Goal: Information Seeking & Learning: Learn about a topic

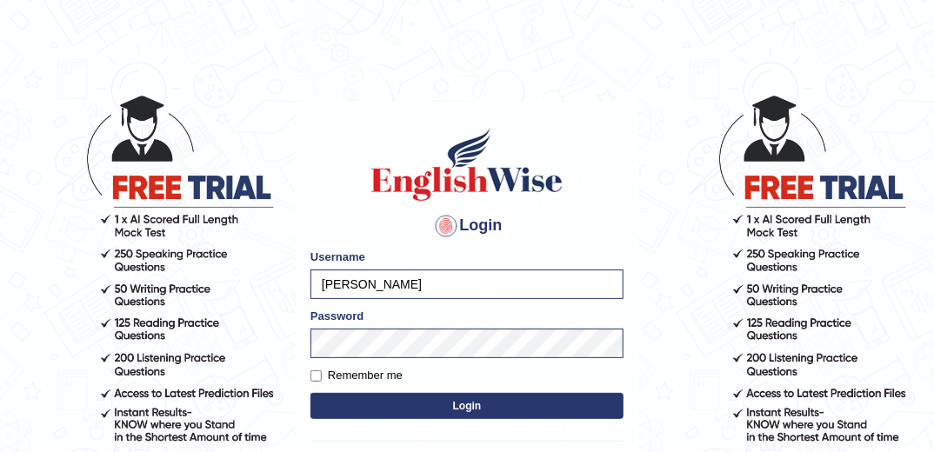
click at [522, 409] on button "Login" at bounding box center [466, 406] width 313 height 26
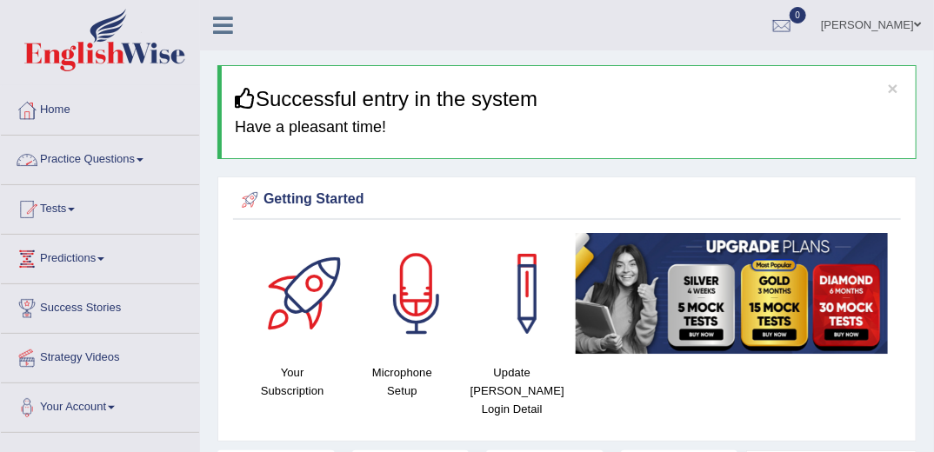
click at [135, 159] on link "Practice Questions" at bounding box center [100, 157] width 198 height 43
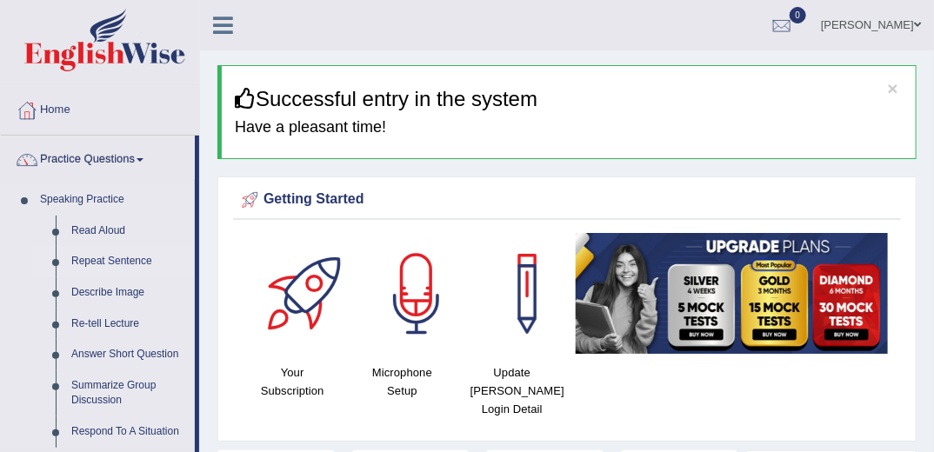
click at [129, 253] on link "Repeat Sentence" at bounding box center [128, 261] width 131 height 31
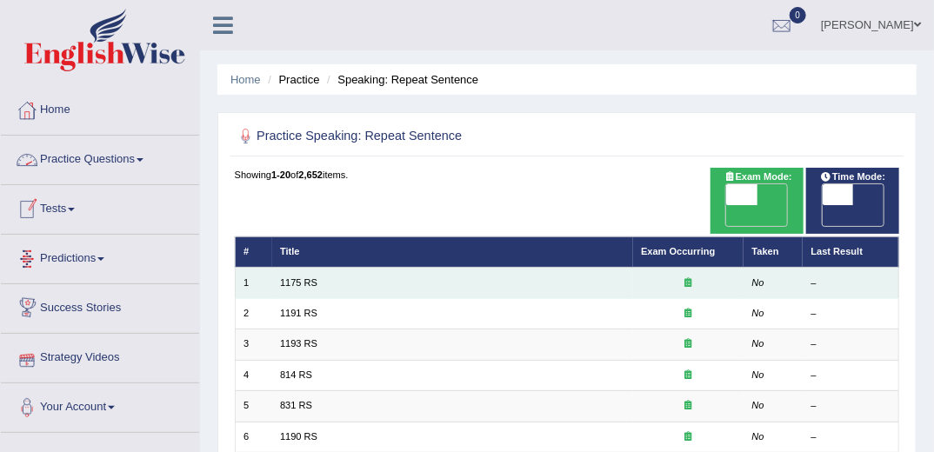
click at [335, 268] on td "1175 RS" at bounding box center [452, 283] width 361 height 30
click at [306, 277] on link "1175 RS" at bounding box center [298, 282] width 37 height 10
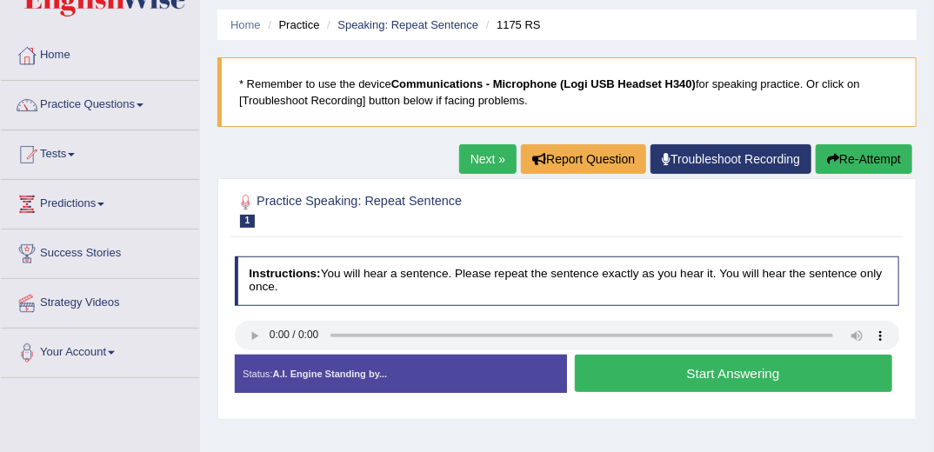
scroll to position [70, 0]
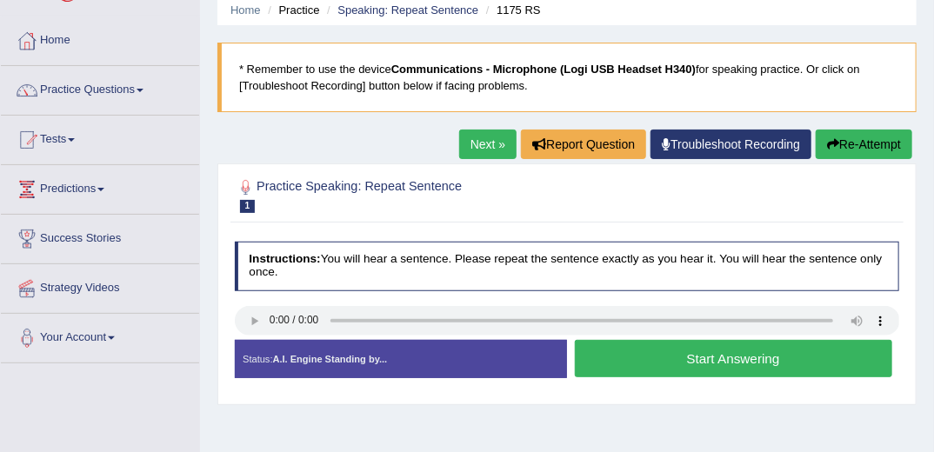
click at [686, 352] on button "Start Answering" at bounding box center [733, 358] width 317 height 37
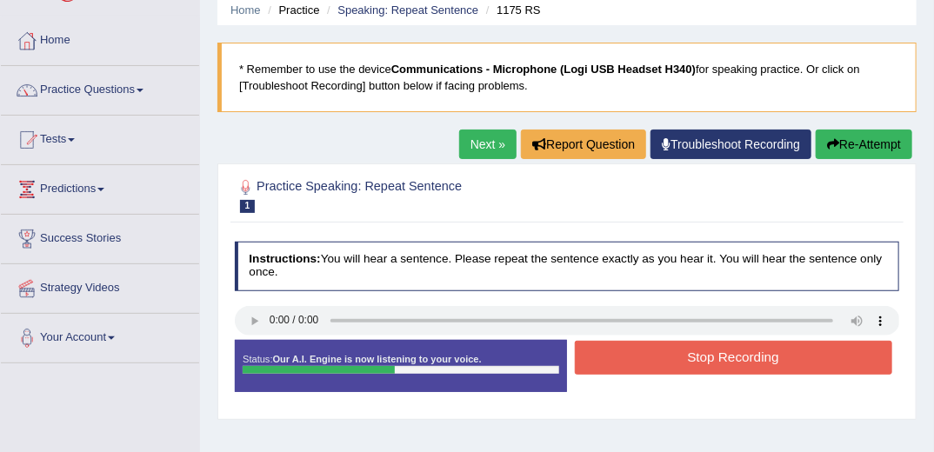
click at [679, 360] on button "Stop Recording" at bounding box center [733, 358] width 317 height 34
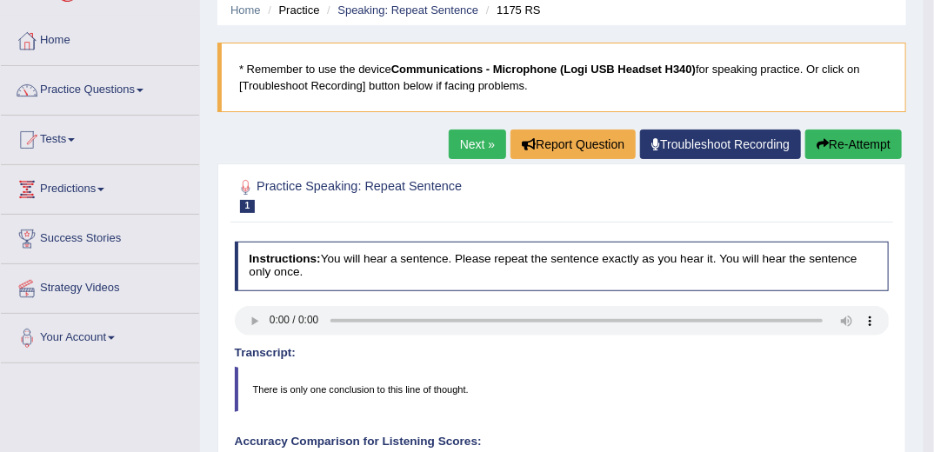
click at [474, 148] on link "Next »" at bounding box center [477, 145] width 57 height 30
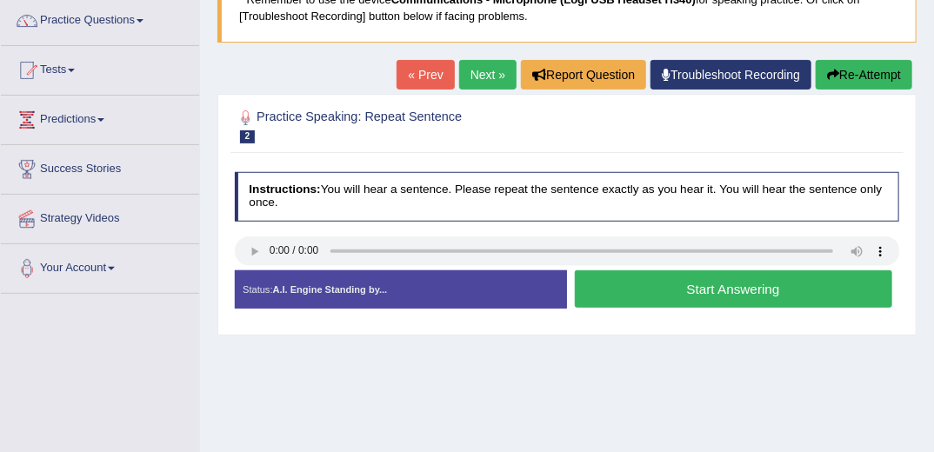
click at [729, 295] on button "Start Answering" at bounding box center [733, 288] width 317 height 37
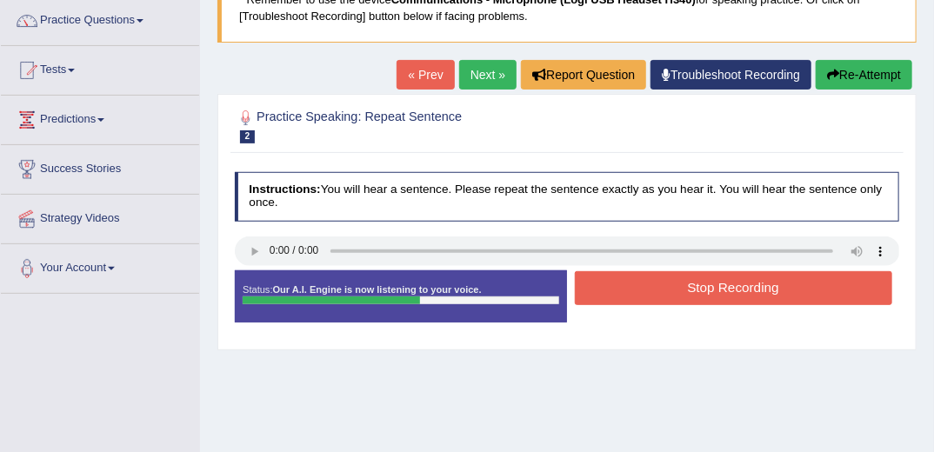
click at [748, 282] on button "Stop Recording" at bounding box center [733, 288] width 317 height 34
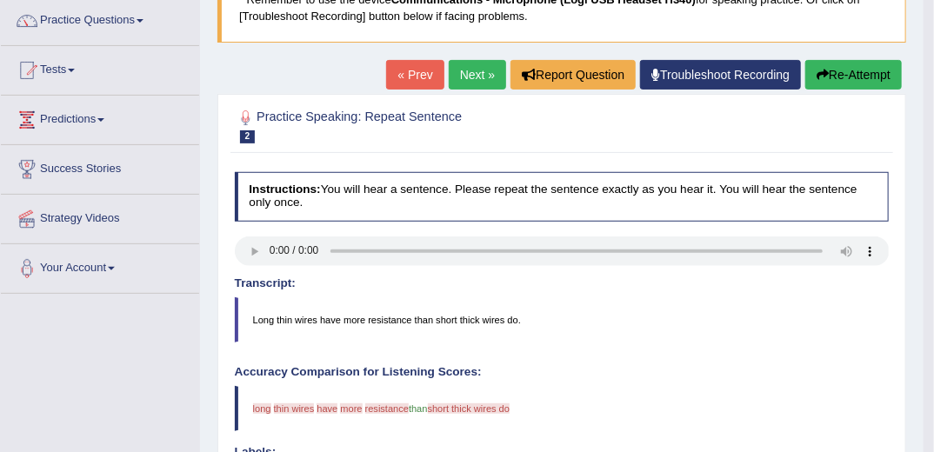
click at [468, 78] on link "Next »" at bounding box center [477, 75] width 57 height 30
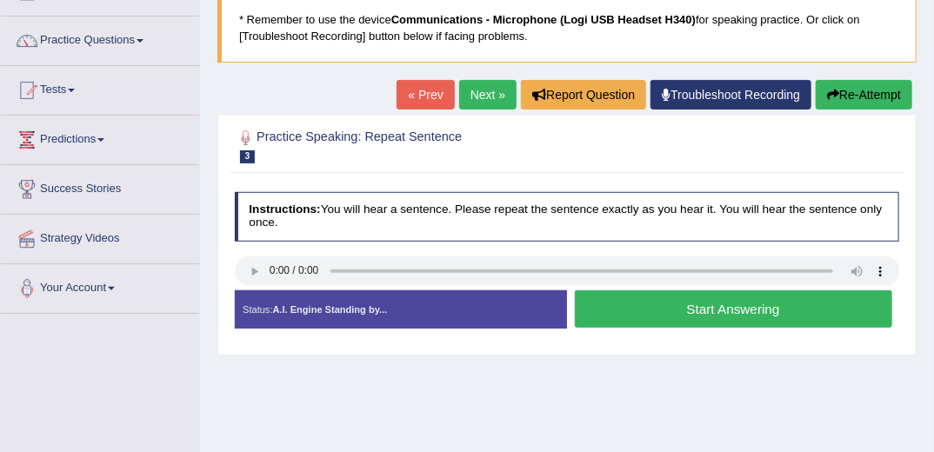
scroll to position [139, 0]
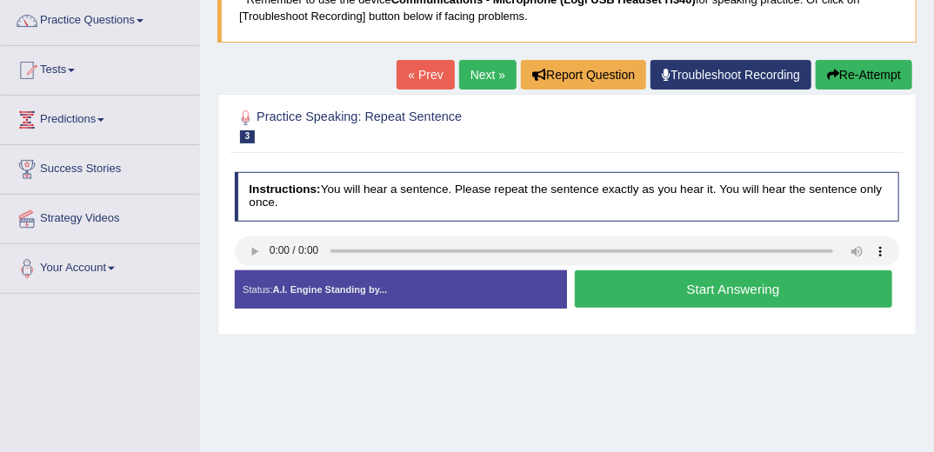
click at [720, 290] on button "Start Answering" at bounding box center [733, 288] width 317 height 37
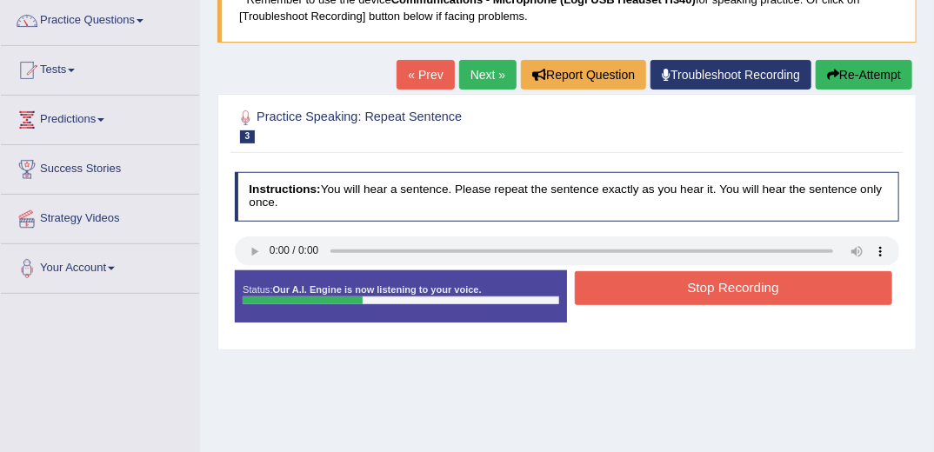
click at [693, 285] on button "Stop Recording" at bounding box center [733, 288] width 317 height 34
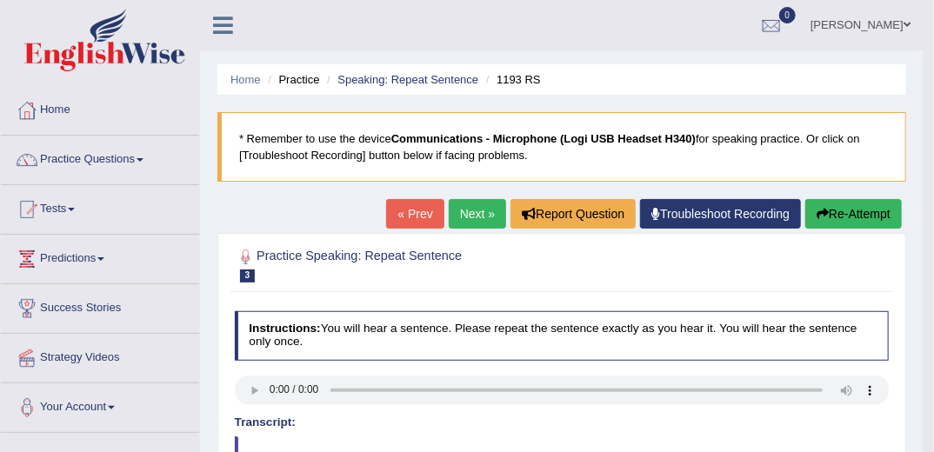
scroll to position [70, 0]
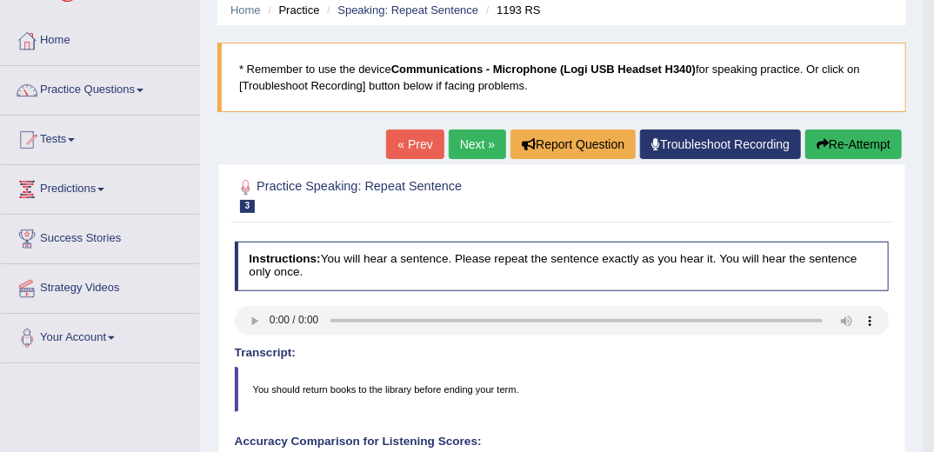
click at [875, 144] on button "Re-Attempt" at bounding box center [853, 145] width 97 height 30
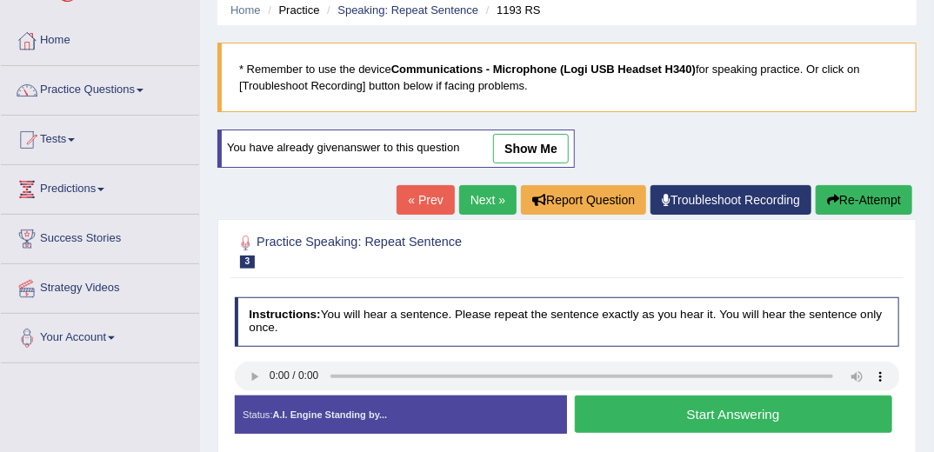
drag, startPoint x: 636, startPoint y: 420, endPoint x: 598, endPoint y: 446, distance: 46.3
click at [635, 419] on button "Start Answering" at bounding box center [733, 414] width 317 height 37
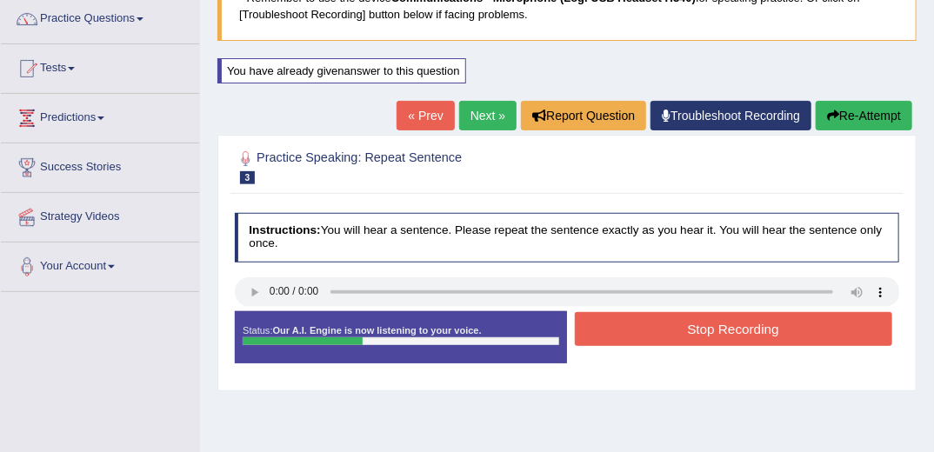
scroll to position [209, 0]
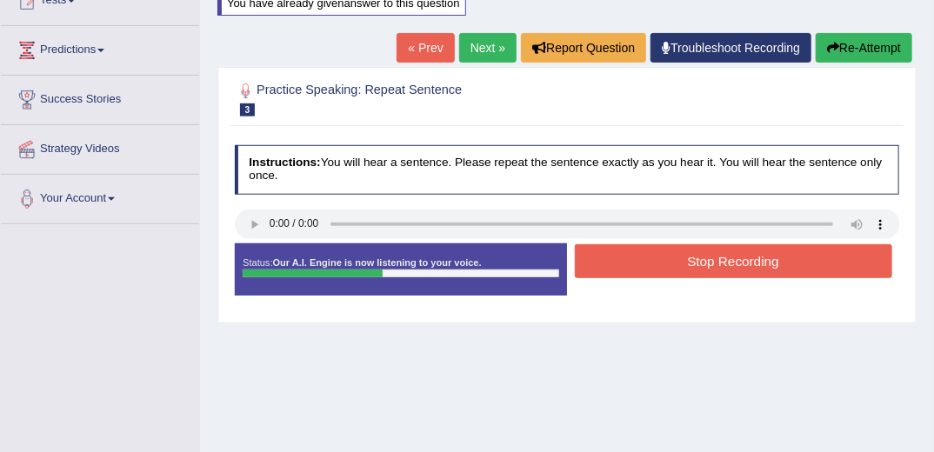
drag, startPoint x: 675, startPoint y: 266, endPoint x: 563, endPoint y: 430, distance: 198.4
click at [675, 265] on button "Stop Recording" at bounding box center [733, 261] width 317 height 34
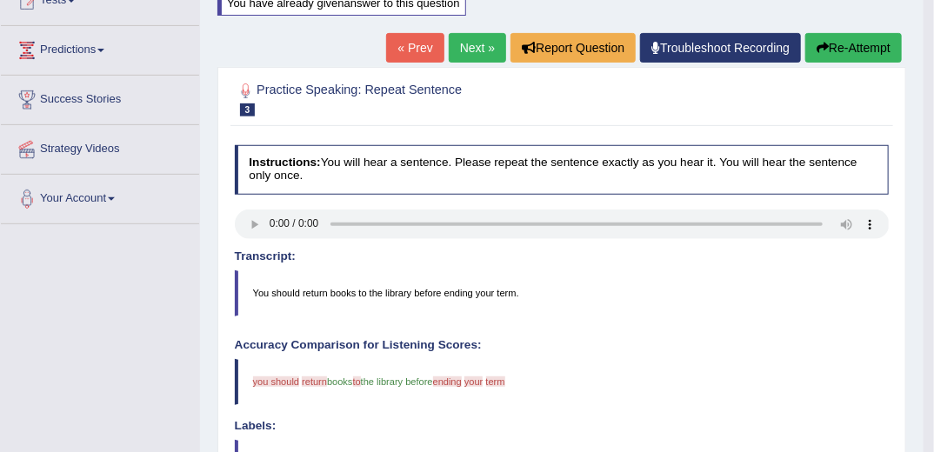
click at [464, 50] on link "Next »" at bounding box center [477, 48] width 57 height 30
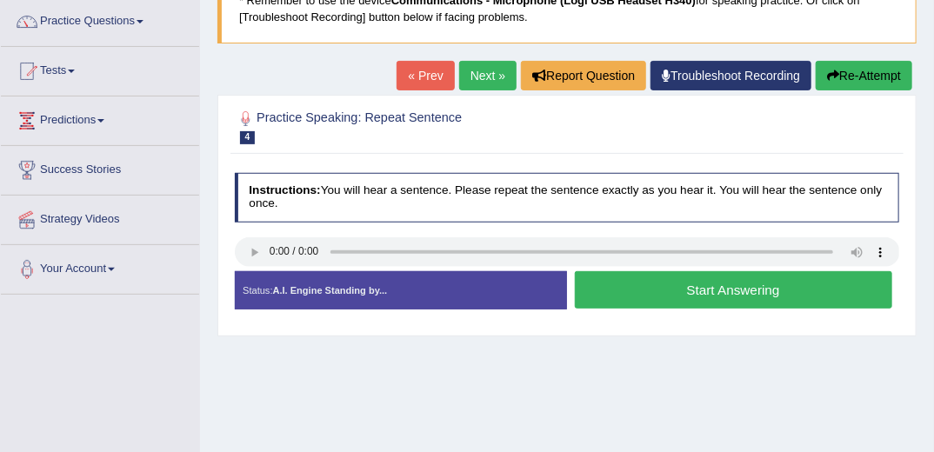
scroll to position [139, 0]
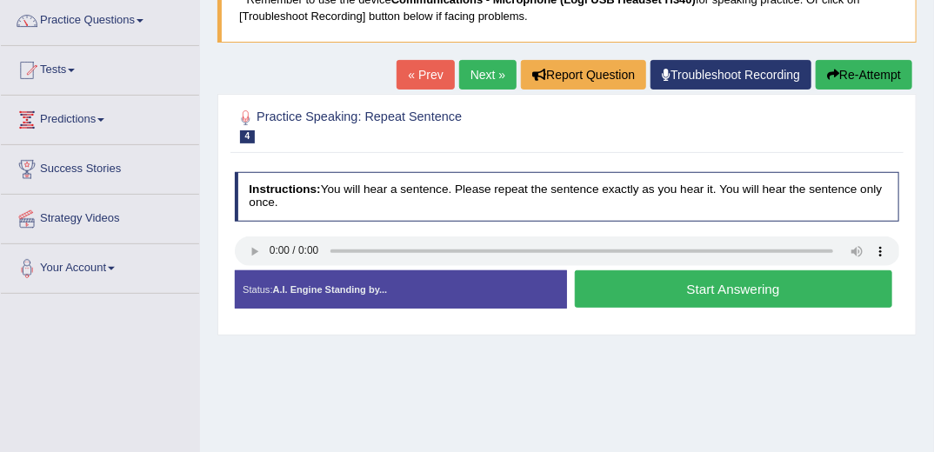
click at [473, 73] on link "Next »" at bounding box center [487, 75] width 57 height 30
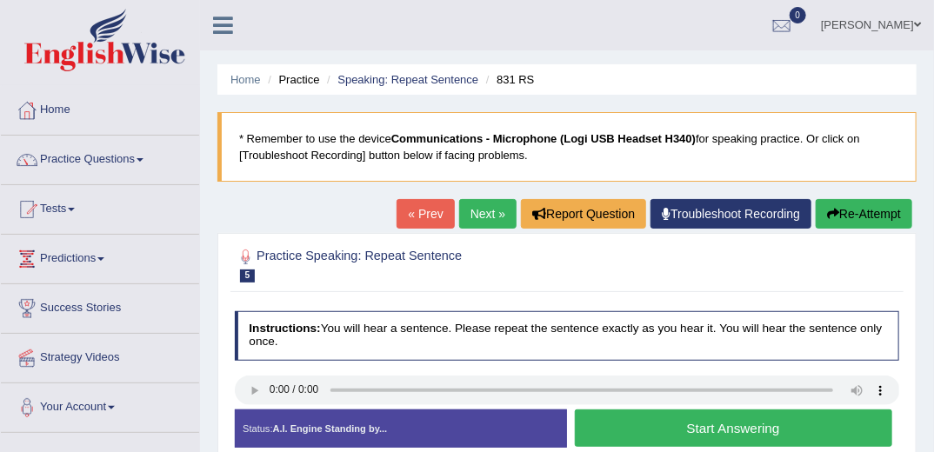
click at [829, 431] on button "Start Answering" at bounding box center [733, 427] width 317 height 37
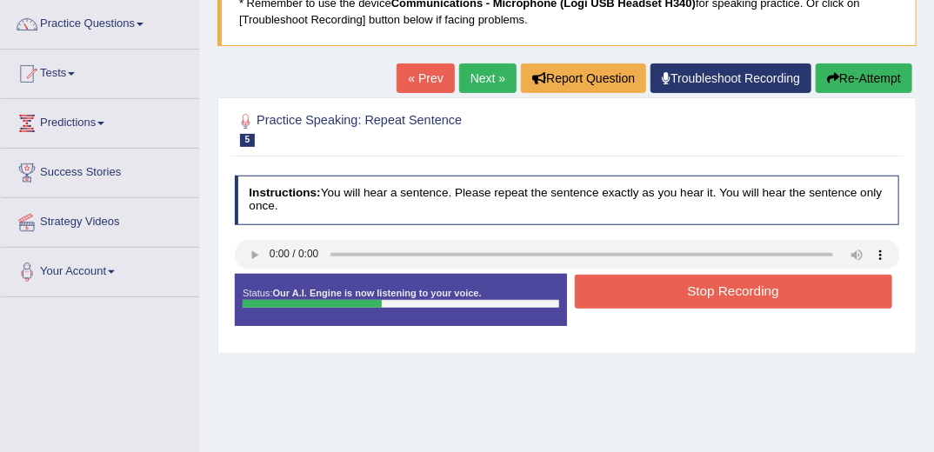
scroll to position [139, 0]
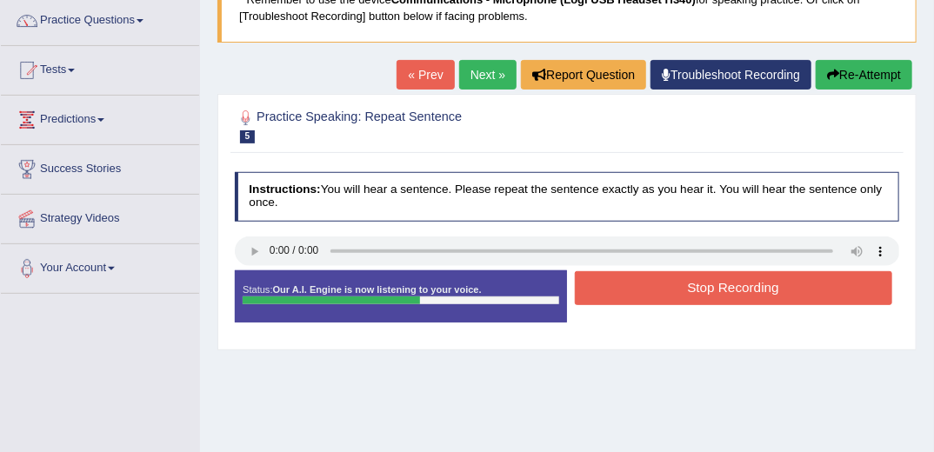
click at [692, 280] on button "Stop Recording" at bounding box center [733, 288] width 317 height 34
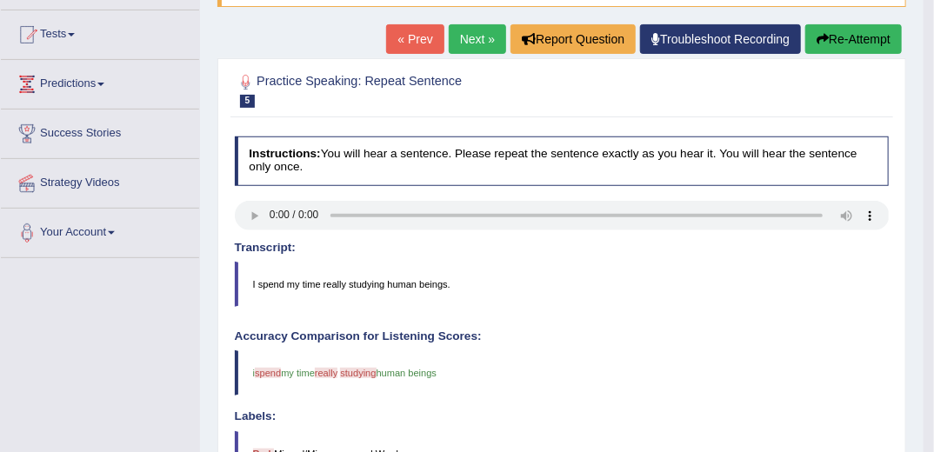
scroll to position [70, 0]
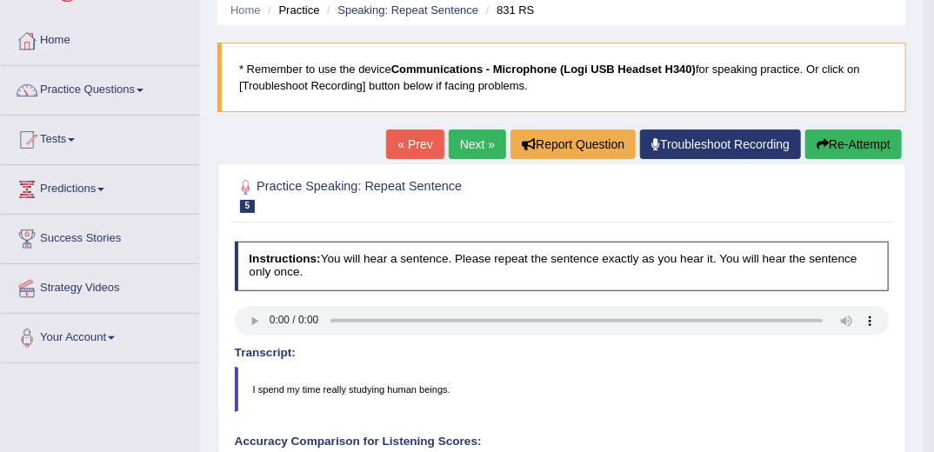
click at [841, 136] on button "Re-Attempt" at bounding box center [853, 145] width 97 height 30
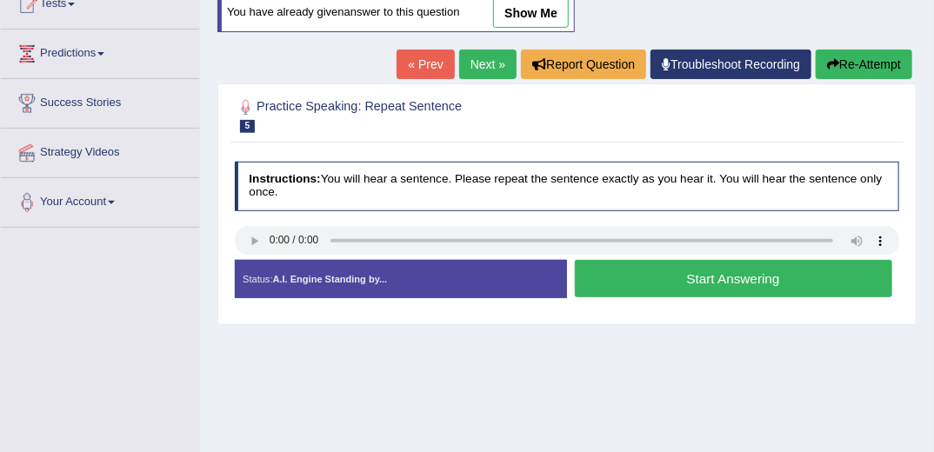
scroll to position [209, 0]
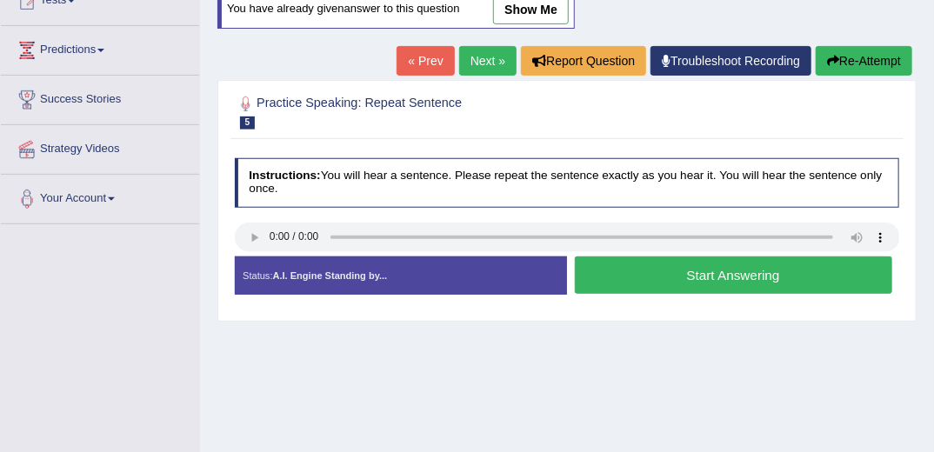
click at [645, 275] on button "Start Answering" at bounding box center [733, 274] width 317 height 37
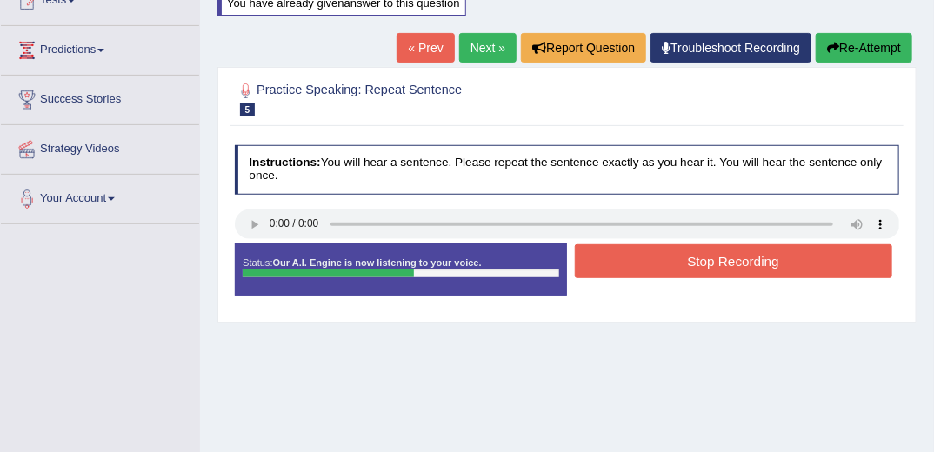
click at [711, 256] on button "Stop Recording" at bounding box center [733, 261] width 317 height 34
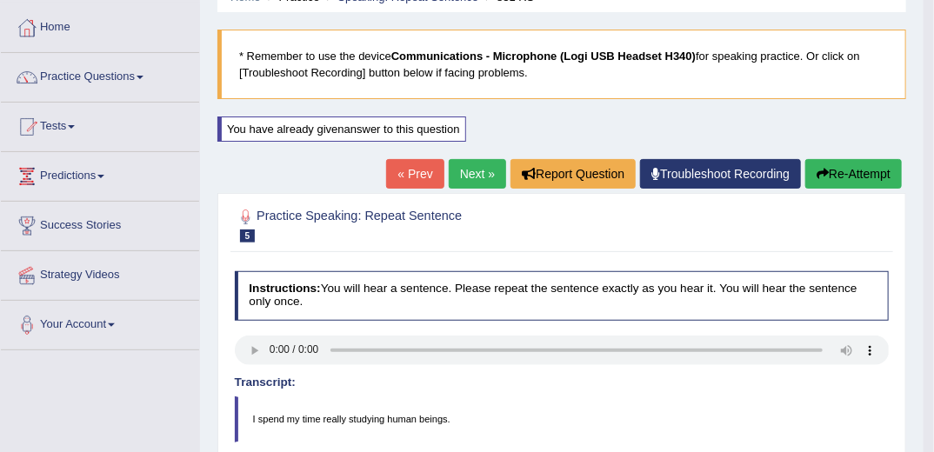
scroll to position [0, 0]
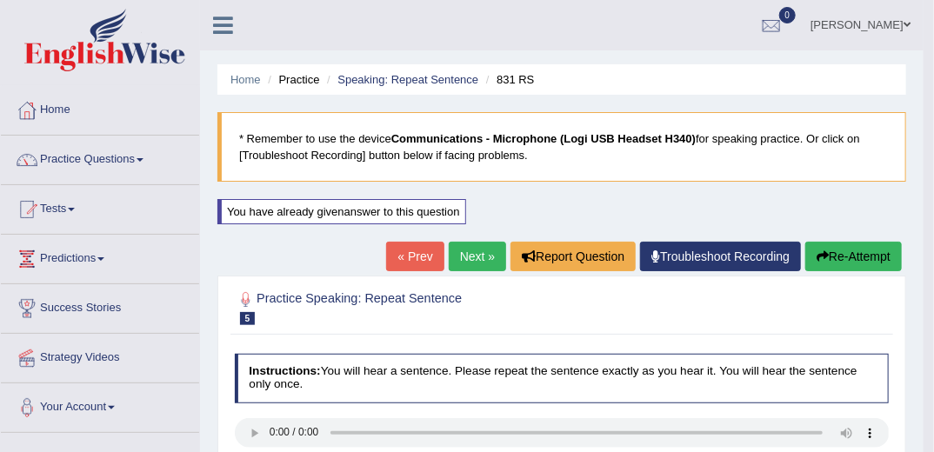
click at [859, 262] on button "Re-Attempt" at bounding box center [853, 257] width 97 height 30
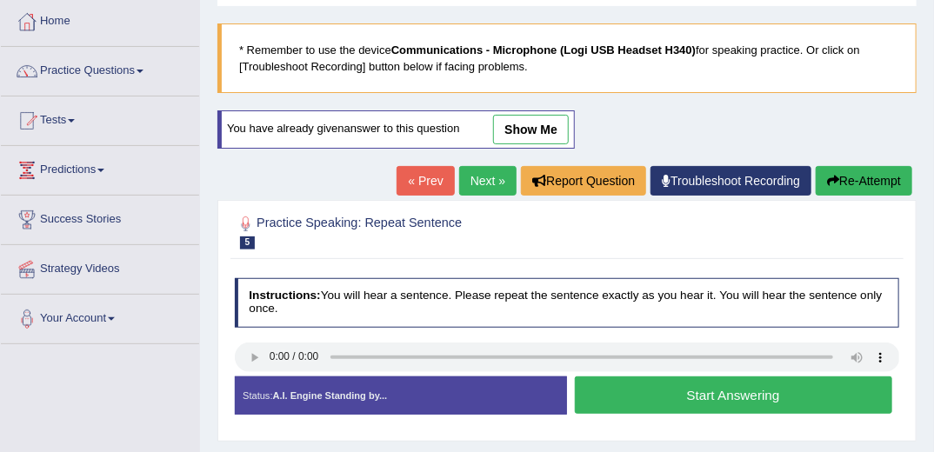
scroll to position [139, 0]
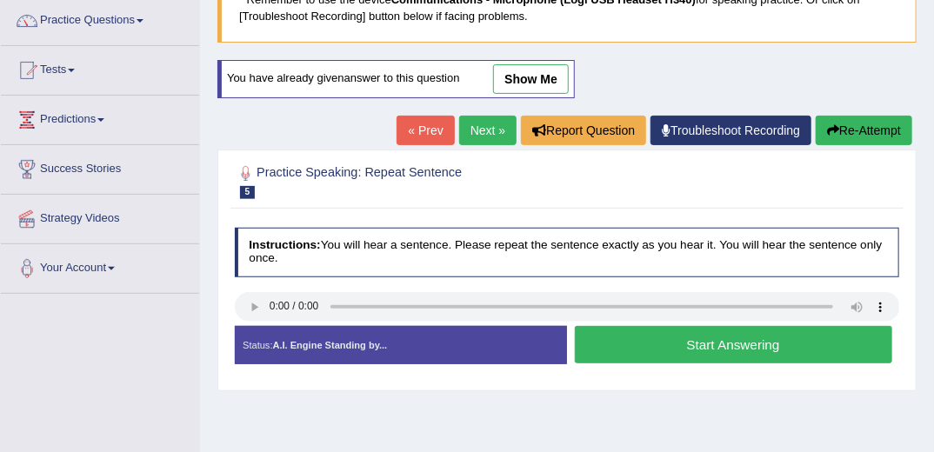
click at [814, 344] on button "Start Answering" at bounding box center [733, 344] width 317 height 37
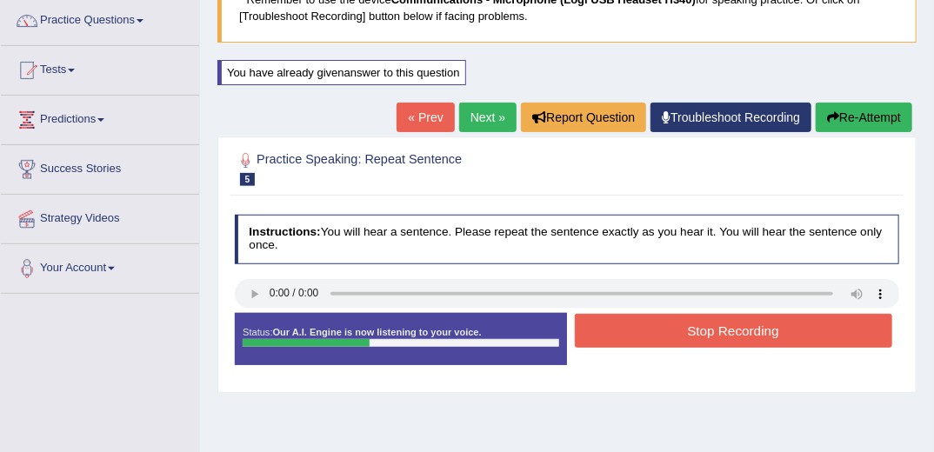
click at [720, 319] on button "Stop Recording" at bounding box center [733, 331] width 317 height 34
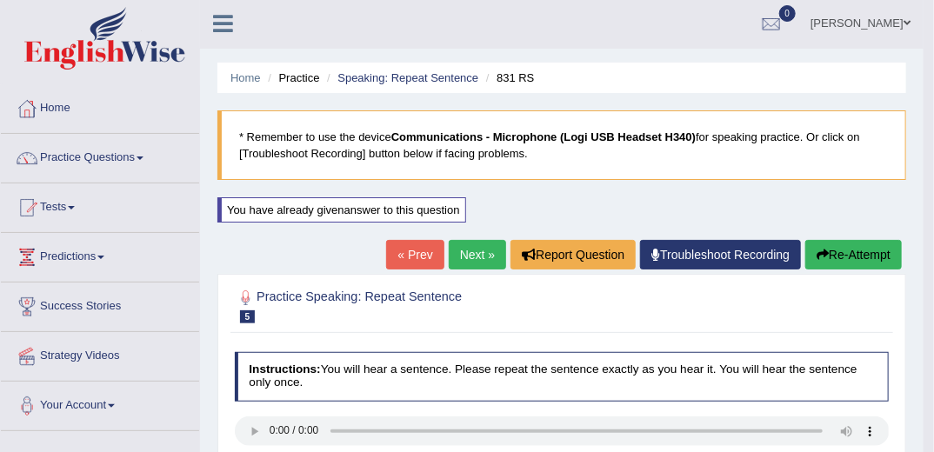
scroll to position [0, 0]
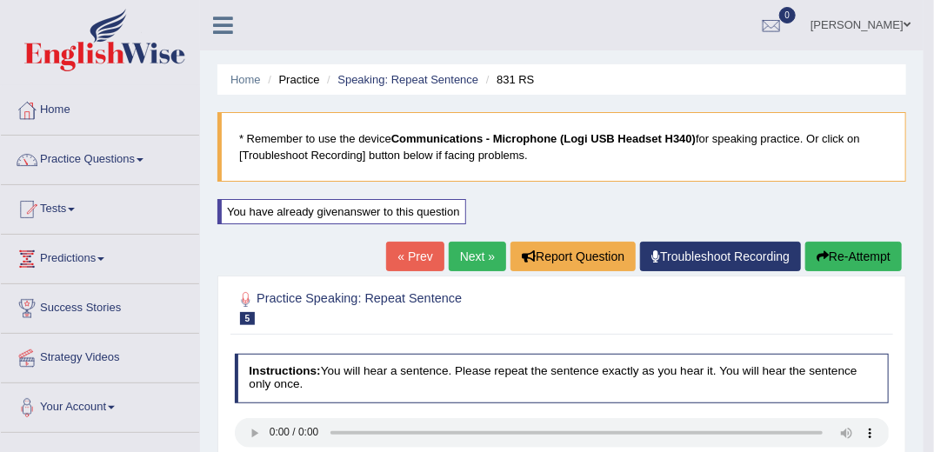
click at [477, 253] on link "Next »" at bounding box center [477, 257] width 57 height 30
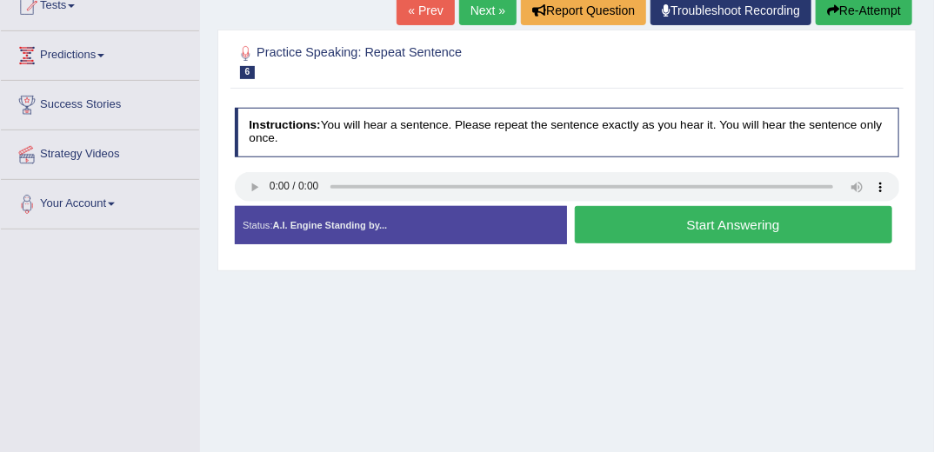
scroll to position [209, 0]
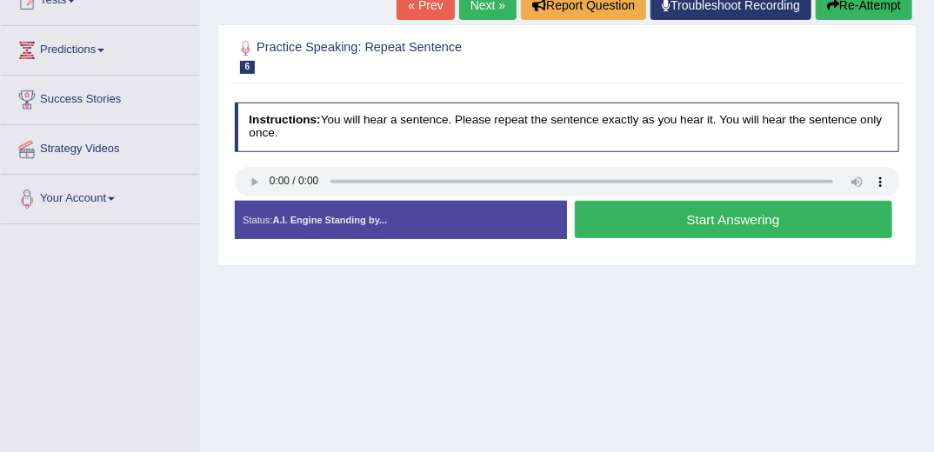
click at [656, 218] on button "Start Answering" at bounding box center [733, 219] width 317 height 37
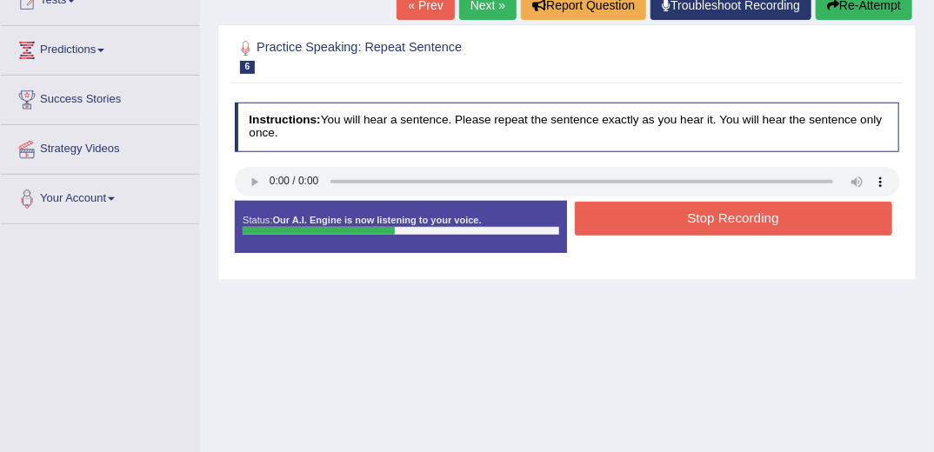
click at [661, 223] on button "Stop Recording" at bounding box center [733, 219] width 317 height 34
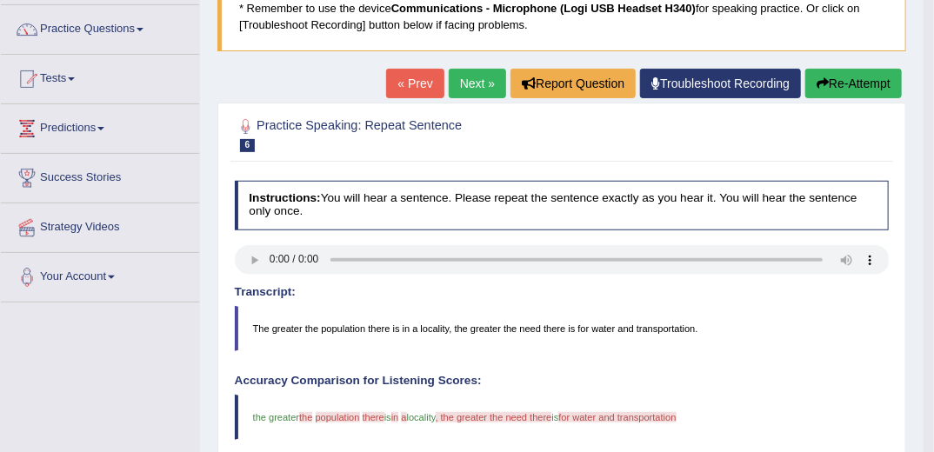
scroll to position [0, 0]
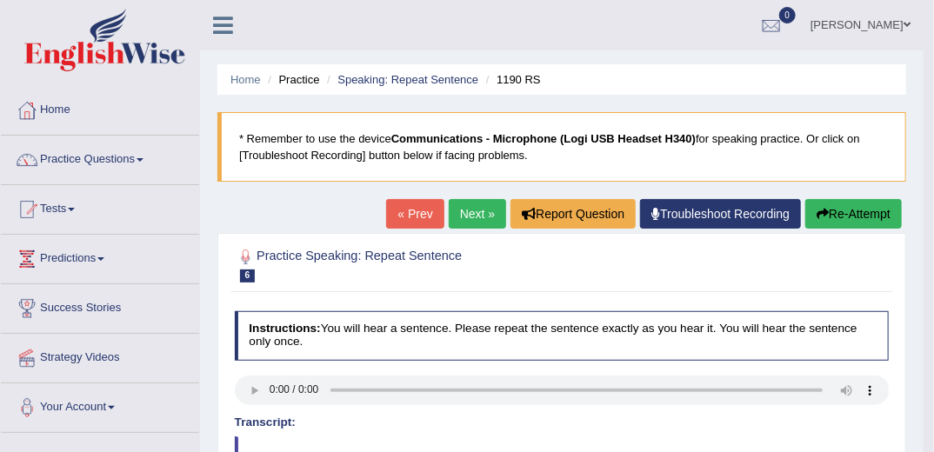
click at [470, 210] on link "Next »" at bounding box center [477, 214] width 57 height 30
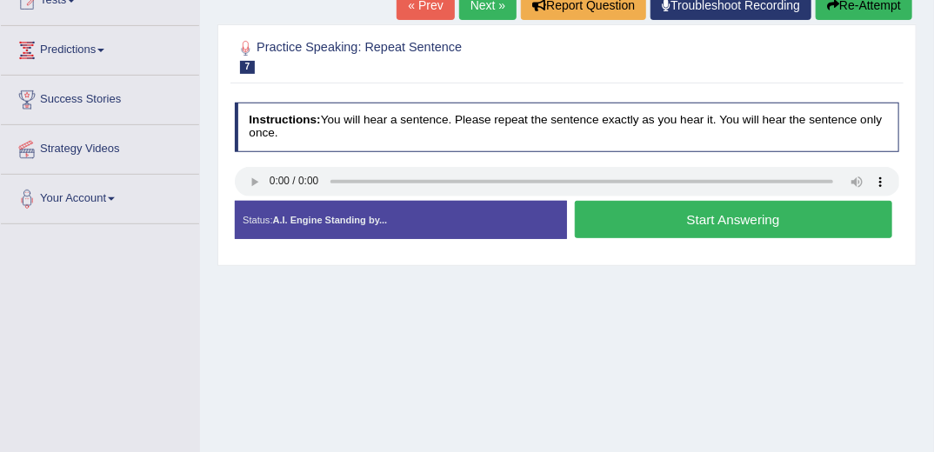
click at [652, 217] on button "Start Answering" at bounding box center [733, 219] width 317 height 37
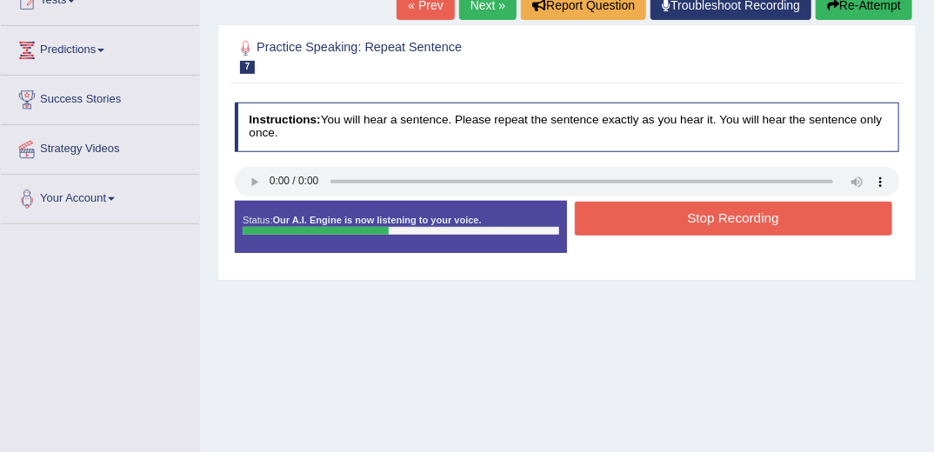
click at [640, 210] on button "Stop Recording" at bounding box center [733, 219] width 317 height 34
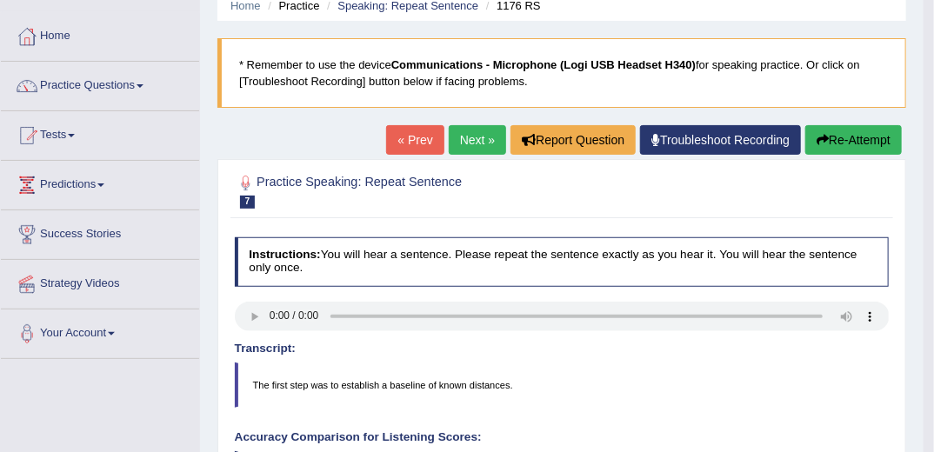
scroll to position [70, 0]
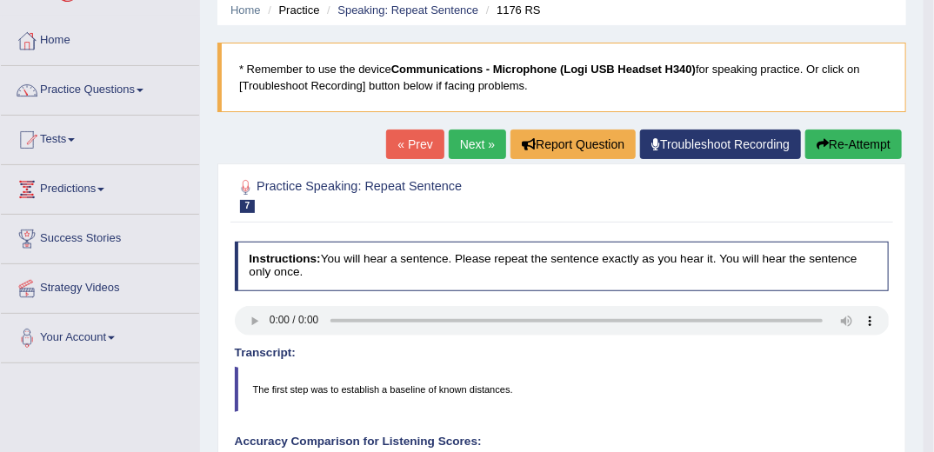
click at [484, 137] on link "Next »" at bounding box center [477, 145] width 57 height 30
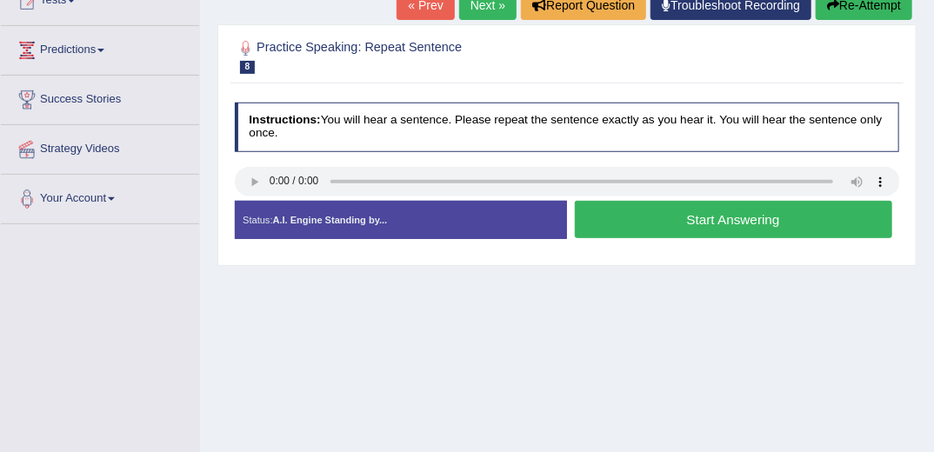
drag, startPoint x: 584, startPoint y: 396, endPoint x: 565, endPoint y: 390, distance: 19.8
click at [583, 396] on div "Home Practice Speaking: Repeat Sentence 797 RS * Remember to use the device Com…" at bounding box center [567, 225] width 734 height 869
click at [671, 227] on button "Start Answering" at bounding box center [733, 219] width 317 height 37
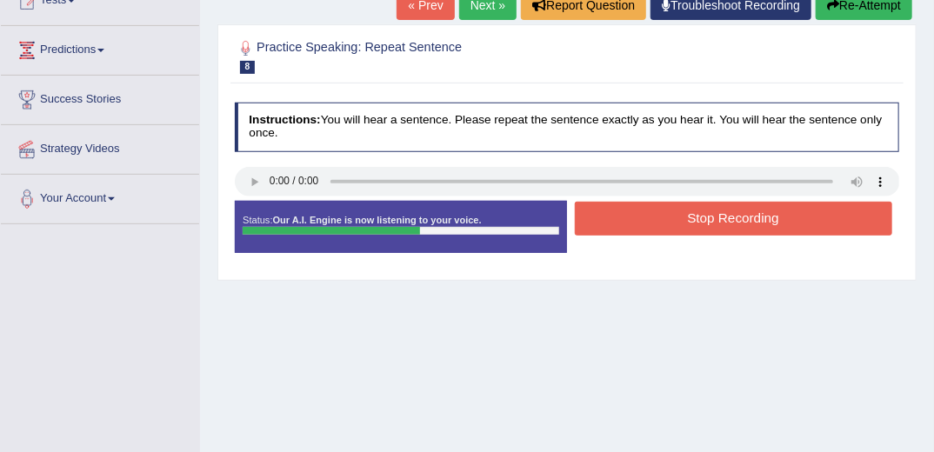
drag, startPoint x: 679, startPoint y: 220, endPoint x: 678, endPoint y: 229, distance: 8.7
click at [679, 221] on button "Stop Recording" at bounding box center [733, 219] width 317 height 34
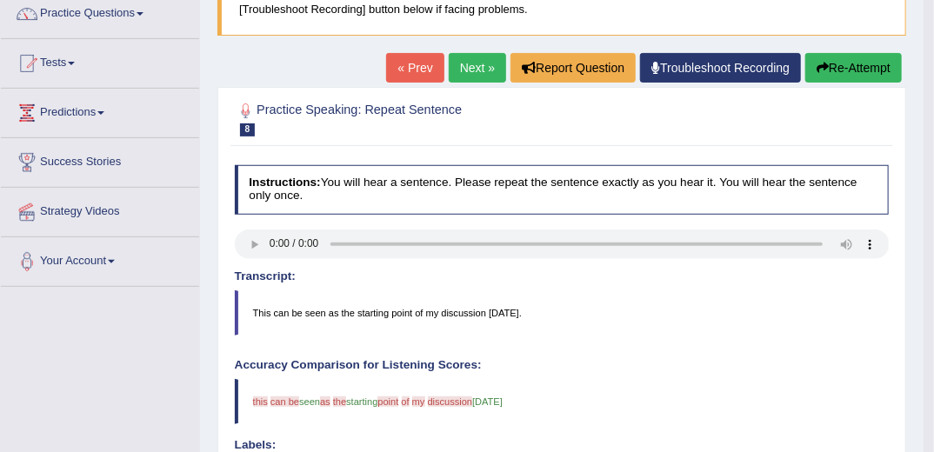
scroll to position [70, 0]
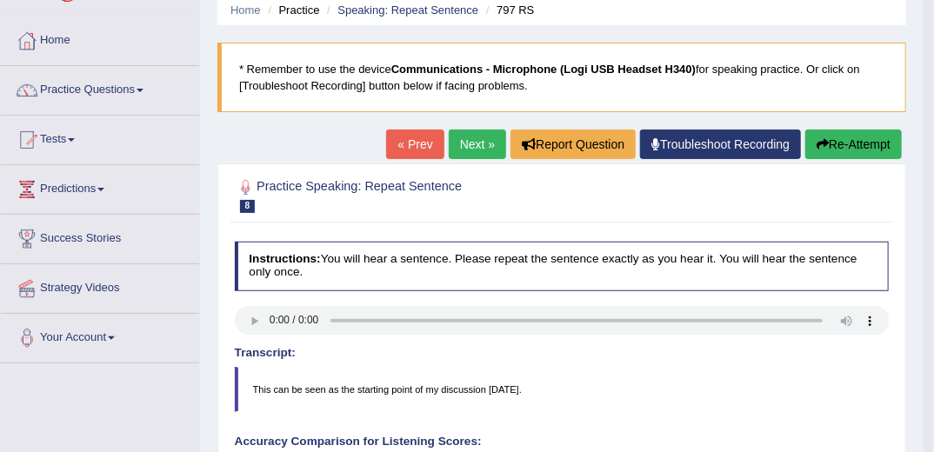
click at [870, 154] on button "Re-Attempt" at bounding box center [853, 145] width 97 height 30
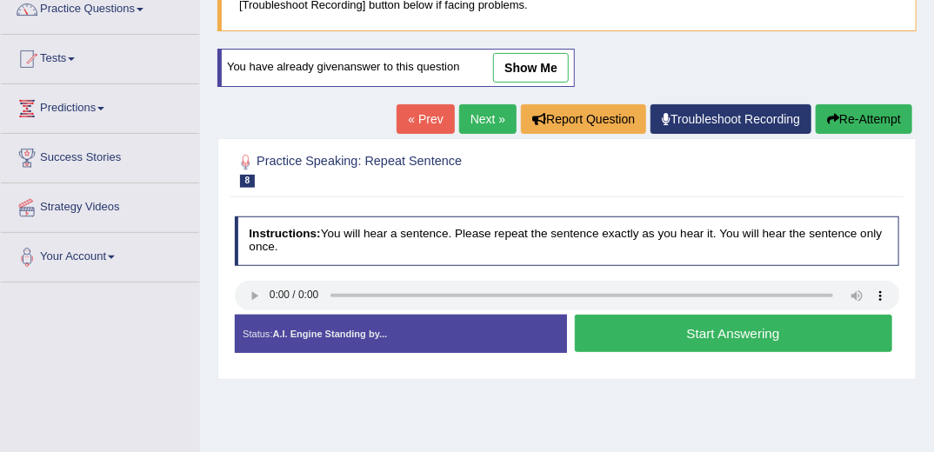
scroll to position [209, 0]
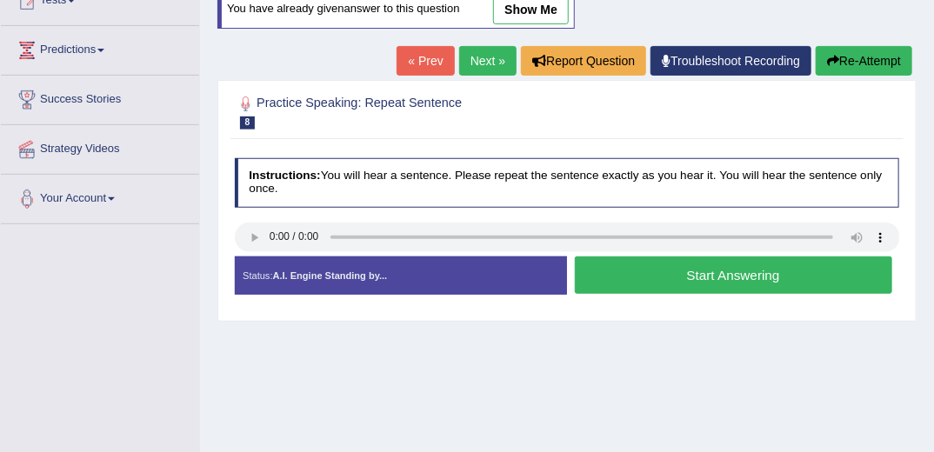
click at [668, 271] on button "Start Answering" at bounding box center [733, 274] width 317 height 37
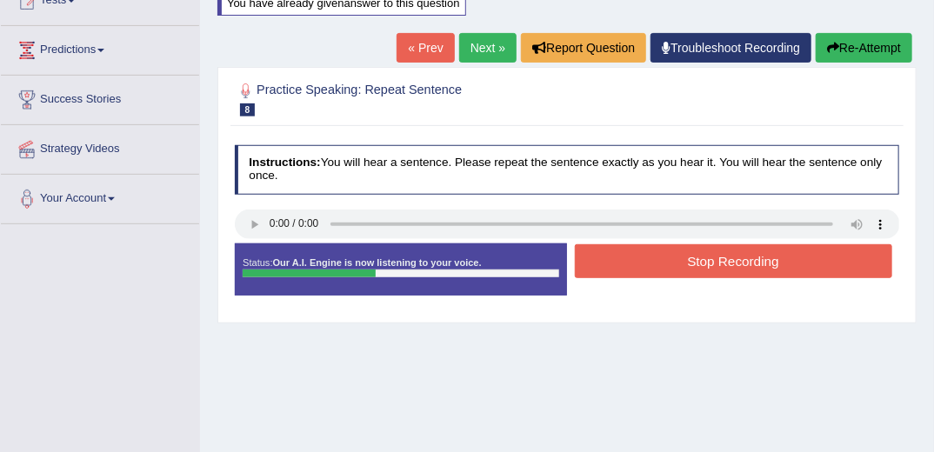
drag, startPoint x: 729, startPoint y: 258, endPoint x: 725, endPoint y: 275, distance: 17.1
click at [728, 264] on button "Stop Recording" at bounding box center [733, 261] width 317 height 34
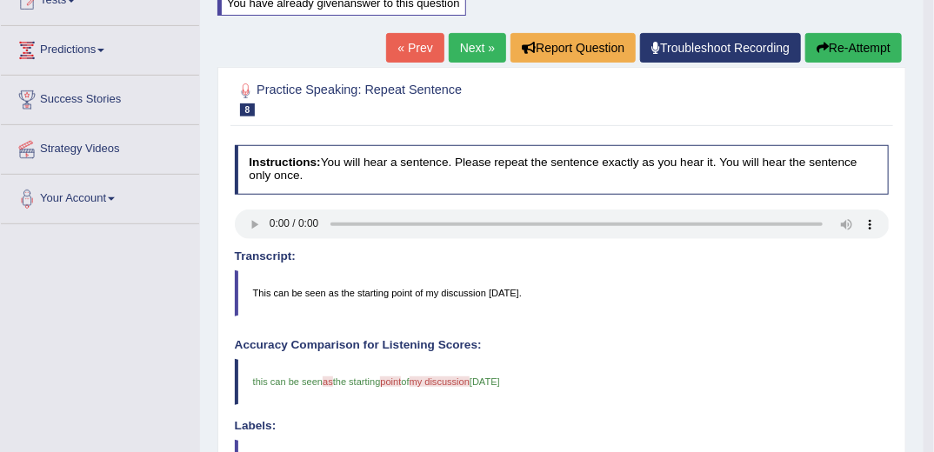
click at [464, 44] on link "Next »" at bounding box center [477, 48] width 57 height 30
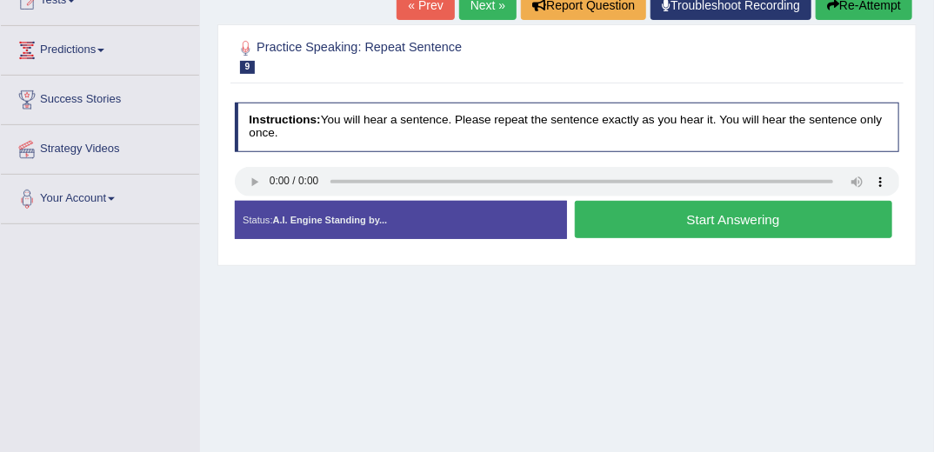
click at [655, 217] on button "Start Answering" at bounding box center [733, 219] width 317 height 37
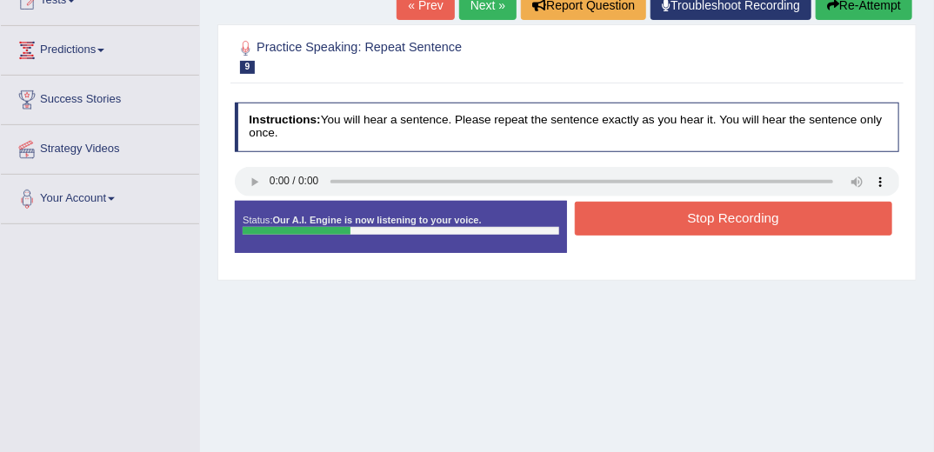
click at [696, 219] on button "Stop Recording" at bounding box center [733, 219] width 317 height 34
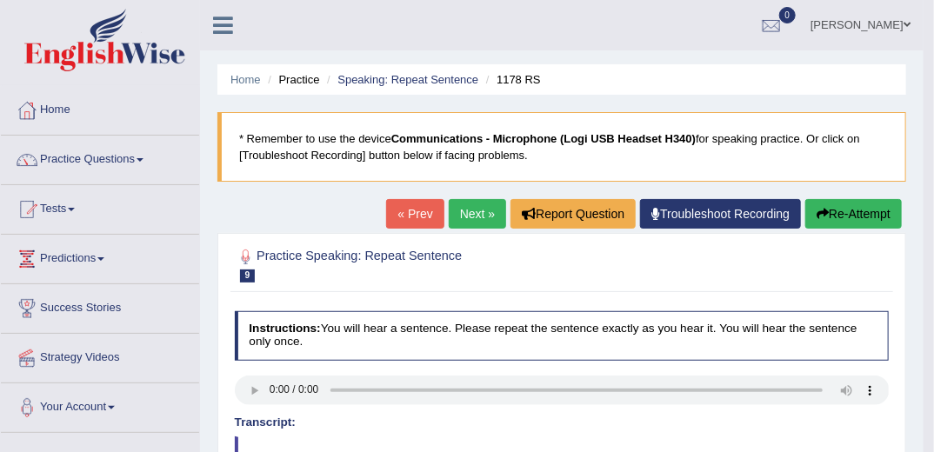
click at [476, 217] on link "Next »" at bounding box center [477, 214] width 57 height 30
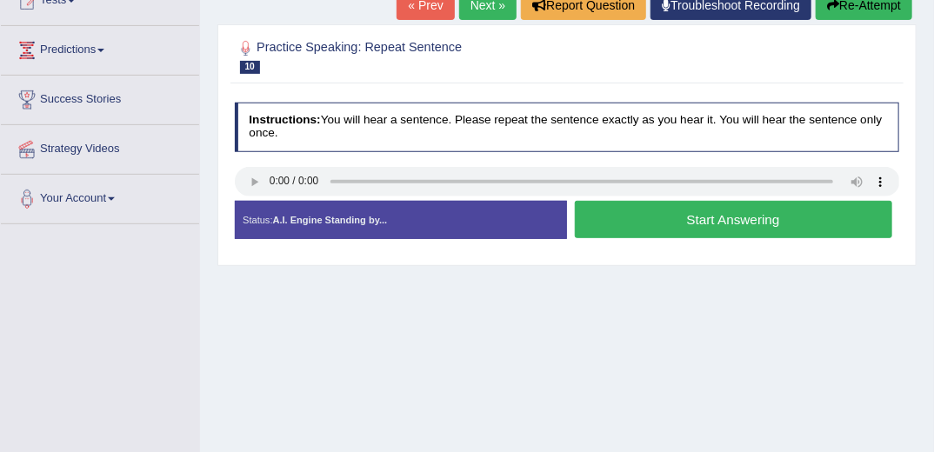
click at [685, 216] on button "Start Answering" at bounding box center [733, 219] width 317 height 37
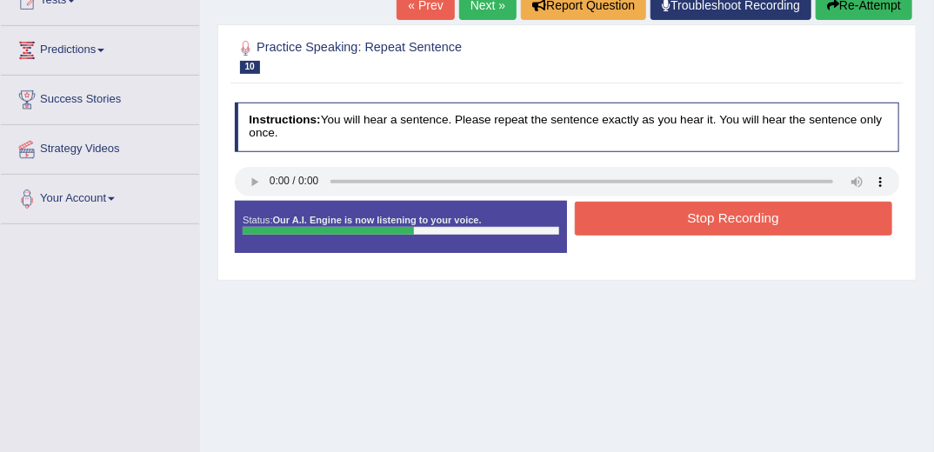
drag, startPoint x: 735, startPoint y: 212, endPoint x: 614, endPoint y: 377, distance: 204.7
click at [735, 215] on button "Stop Recording" at bounding box center [733, 219] width 317 height 34
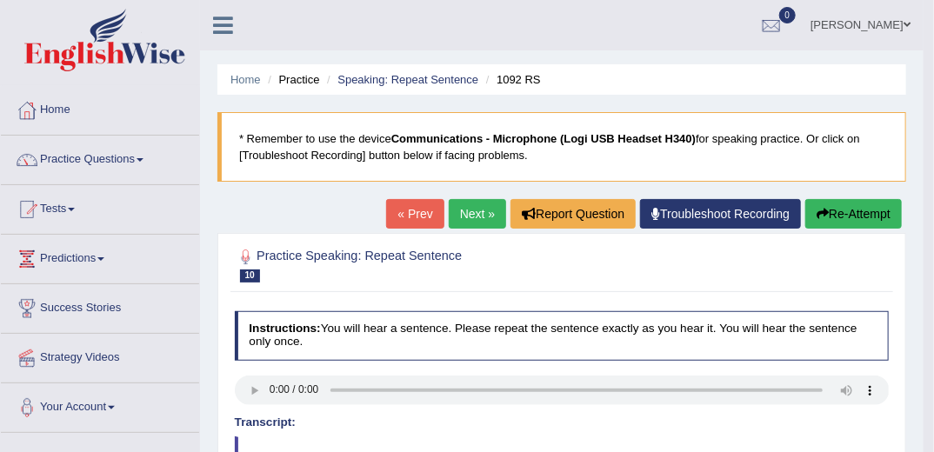
click at [880, 211] on button "Re-Attempt" at bounding box center [853, 214] width 97 height 30
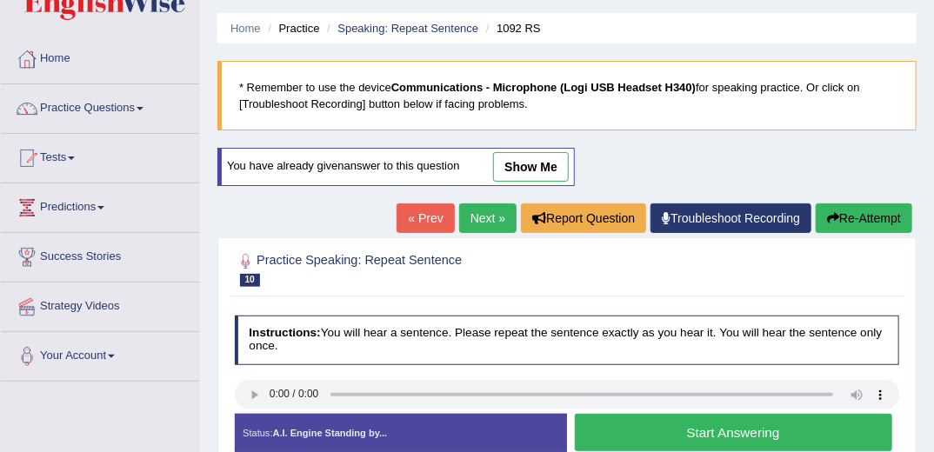
scroll to position [139, 0]
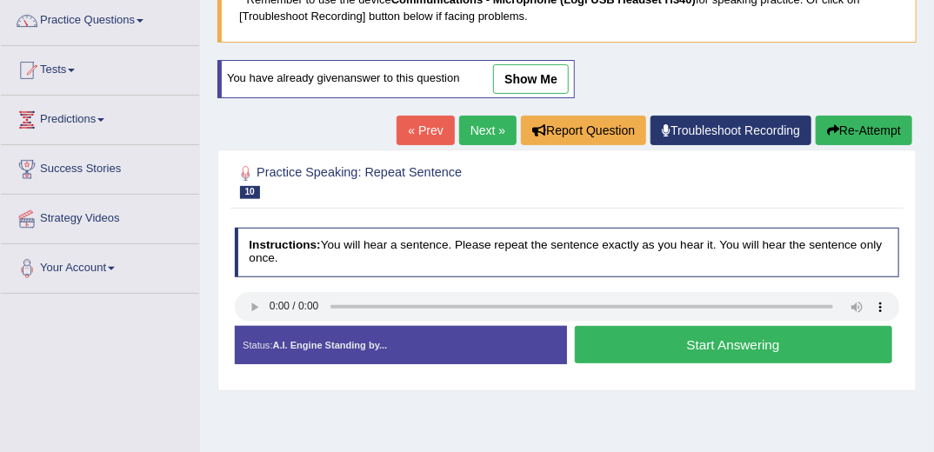
drag, startPoint x: 642, startPoint y: 343, endPoint x: 619, endPoint y: 386, distance: 48.6
click at [642, 348] on button "Start Answering" at bounding box center [733, 344] width 317 height 37
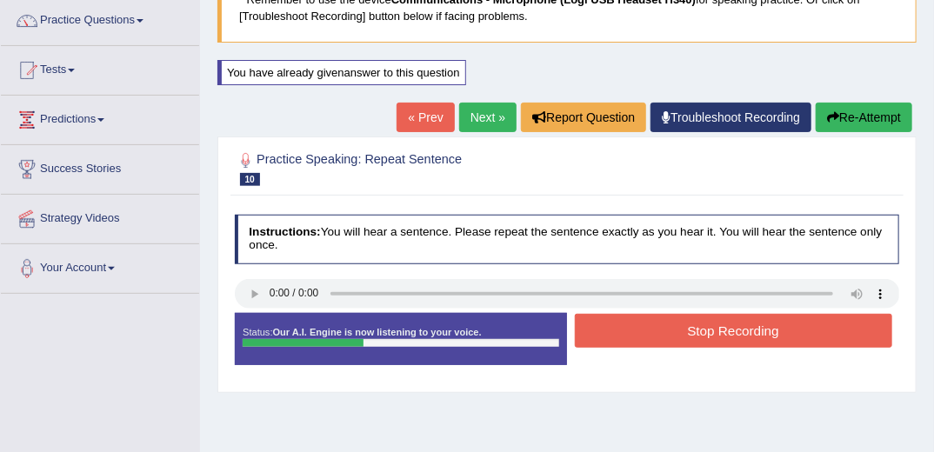
drag, startPoint x: 742, startPoint y: 325, endPoint x: 660, endPoint y: 423, distance: 127.7
click at [742, 326] on button "Stop Recording" at bounding box center [733, 331] width 317 height 34
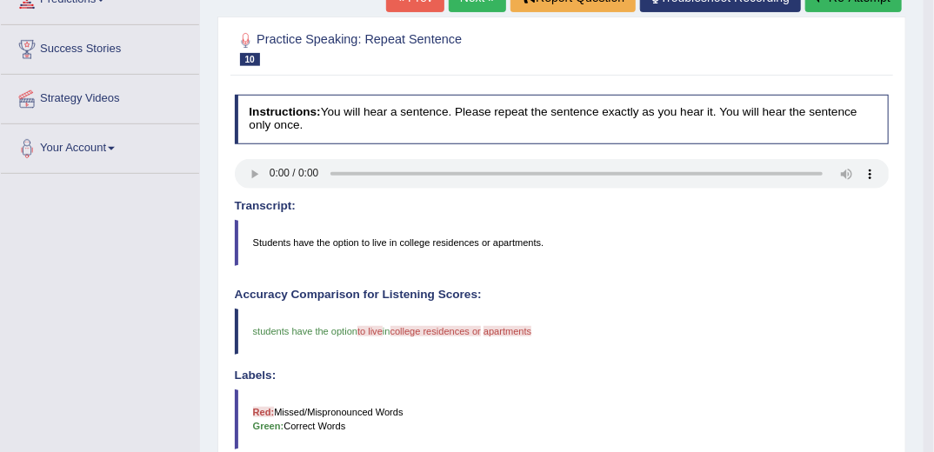
scroll to position [209, 0]
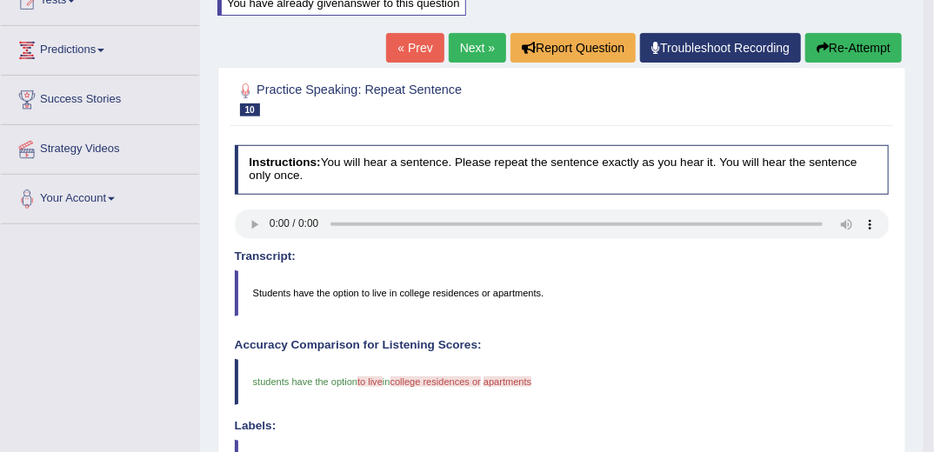
click at [829, 45] on button "Re-Attempt" at bounding box center [853, 48] width 97 height 30
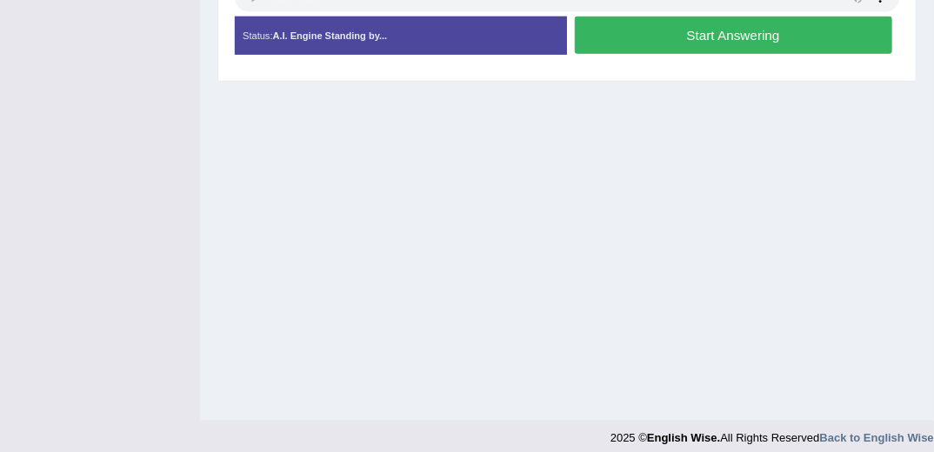
scroll to position [310, 0]
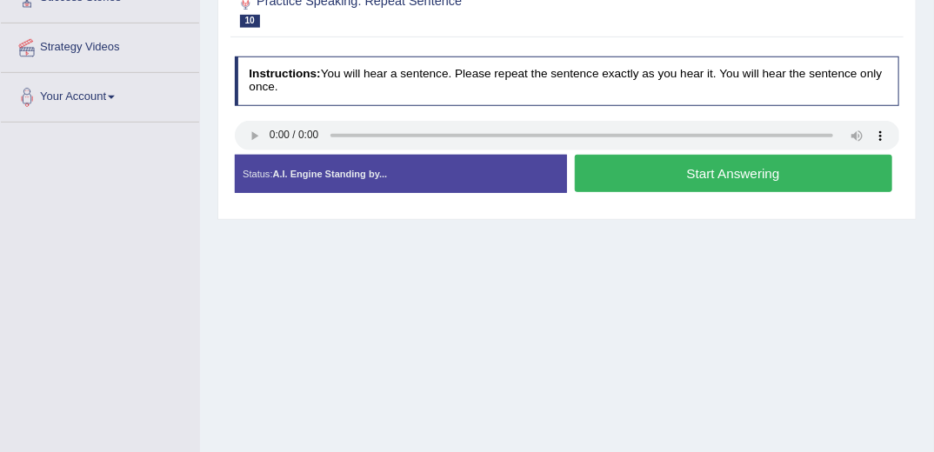
click at [644, 172] on button "Start Answering" at bounding box center [733, 173] width 317 height 37
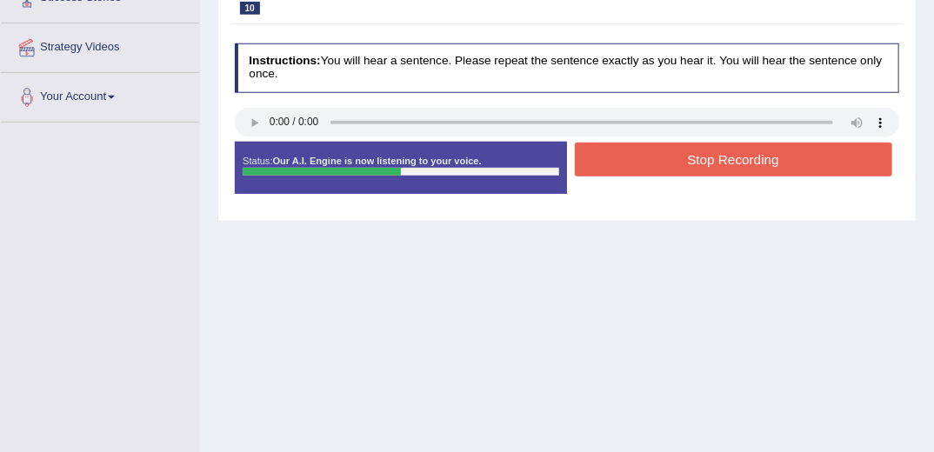
click at [727, 150] on button "Stop Recording" at bounding box center [733, 160] width 317 height 34
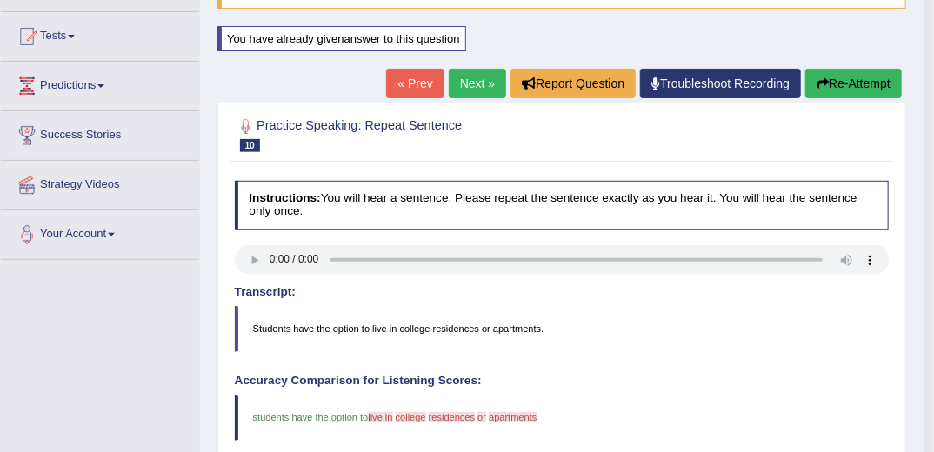
scroll to position [32, 0]
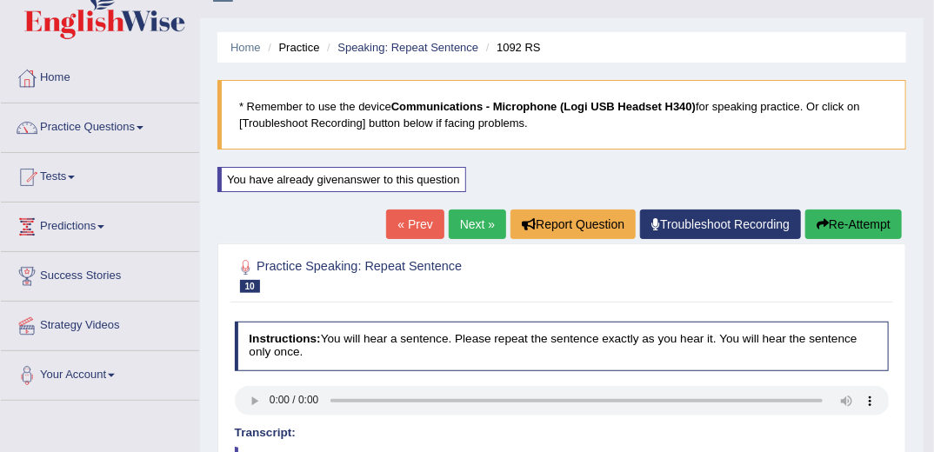
drag, startPoint x: 479, startPoint y: 218, endPoint x: 484, endPoint y: 230, distance: 12.4
click at [479, 217] on link "Next »" at bounding box center [477, 225] width 57 height 30
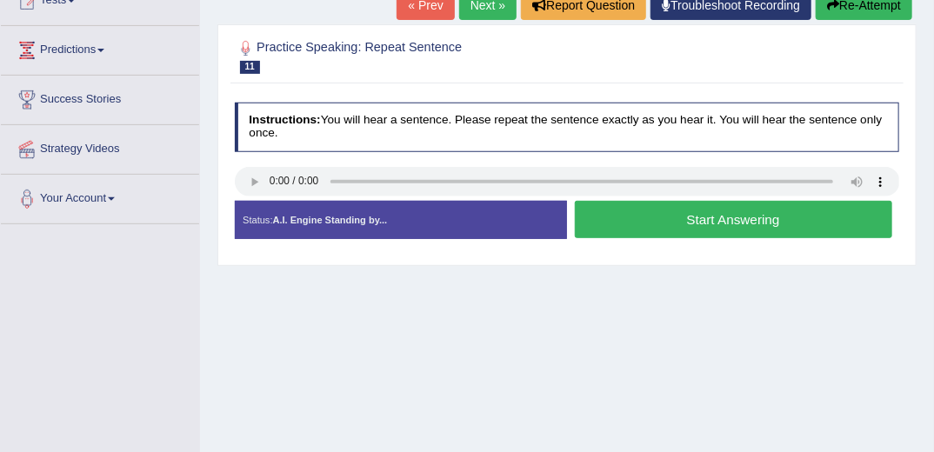
drag, startPoint x: 762, startPoint y: 222, endPoint x: 754, endPoint y: 237, distance: 17.9
click at [762, 221] on button "Start Answering" at bounding box center [733, 219] width 317 height 37
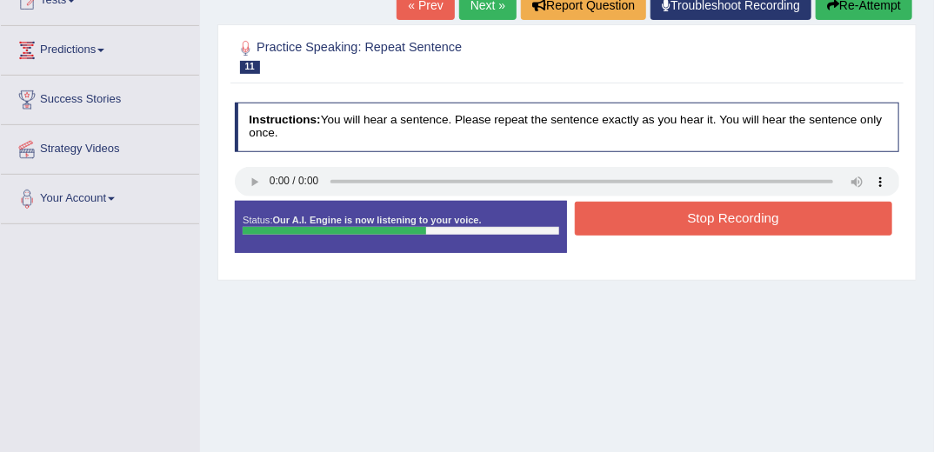
click at [709, 221] on button "Stop Recording" at bounding box center [733, 219] width 317 height 34
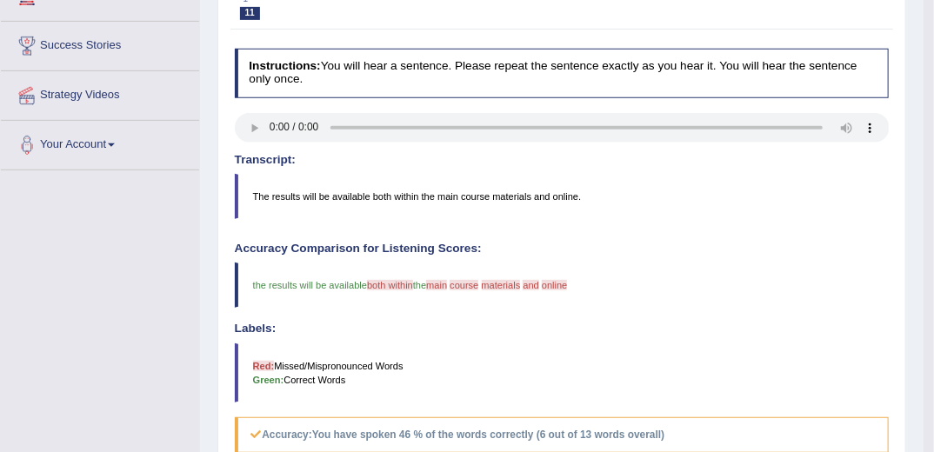
scroll to position [209, 0]
